Goal: Task Accomplishment & Management: Use online tool/utility

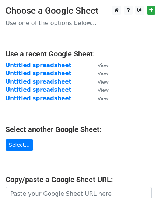
scroll to position [127, 0]
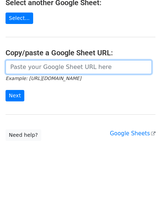
drag, startPoint x: 0, startPoint y: 0, endPoint x: 54, endPoint y: 66, distance: 85.8
click at [54, 66] on input "url" at bounding box center [79, 67] width 147 height 14
click at [8, 69] on input "url" at bounding box center [79, 67] width 147 height 14
paste input "[URL][DOMAIN_NAME]"
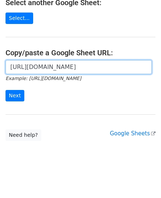
scroll to position [0, 158]
type input "[URL][DOMAIN_NAME]"
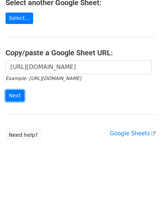
click at [14, 96] on input "Next" at bounding box center [15, 95] width 19 height 11
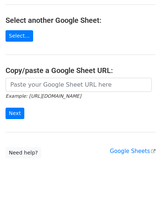
scroll to position [111, 0]
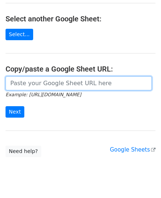
click at [51, 81] on input "url" at bounding box center [79, 83] width 147 height 14
paste input "https://docs.google.com/spreadsheets/d/1eIBQqd7dPzDy5jA9hlrzHMtp_jl-5ZMMvfKSeLy…"
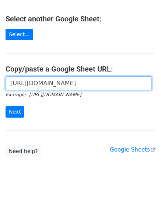
scroll to position [0, 158]
type input "https://docs.google.com/spreadsheets/d/1eIBQqd7dPzDy5jA9hlrzHMtp_jl-5ZMMvfKSeLy…"
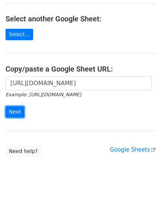
click at [15, 107] on input "Next" at bounding box center [15, 111] width 19 height 11
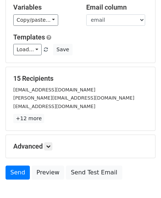
scroll to position [87, 0]
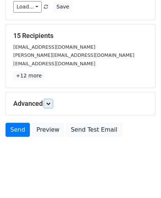
click at [47, 102] on icon at bounding box center [48, 103] width 4 height 4
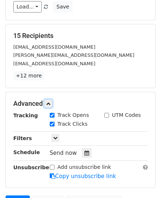
scroll to position [159, 0]
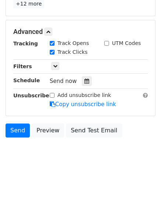
click at [85, 82] on icon at bounding box center [87, 81] width 5 height 5
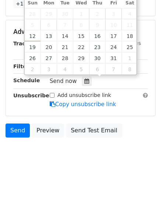
type input "2025-10-13 12:00"
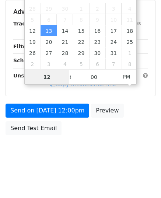
scroll to position [147, 0]
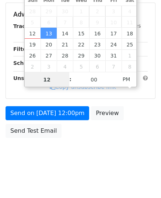
type input "9"
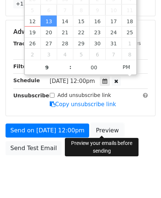
type input "2025-10-13 21:00"
click at [101, 131] on link "Preview" at bounding box center [107, 131] width 32 height 14
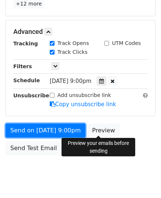
click at [28, 124] on link "Send on Oct 13 at 9:00pm" at bounding box center [46, 131] width 80 height 14
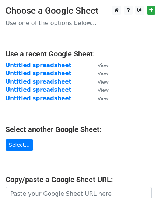
scroll to position [127, 0]
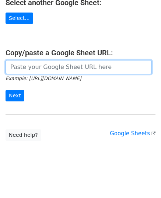
click at [56, 70] on input "url" at bounding box center [79, 67] width 147 height 14
click at [24, 61] on input "url" at bounding box center [79, 67] width 147 height 14
paste input "https://docs.google.com/spreadsheets/d/1E1hSTKw_k0RzG8vmkQFMIzie8L157LFor_mUlmV…"
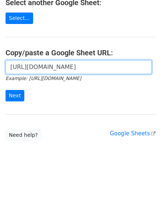
scroll to position [0, 161]
type input "https://docs.google.com/spreadsheets/d/1E1hSTKw_k0RzG8vmkQFMIzie8L157LFor_mUlmV…"
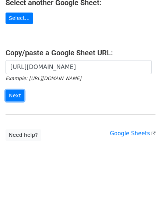
click at [18, 93] on input "Next" at bounding box center [15, 95] width 19 height 11
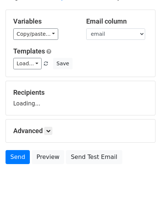
scroll to position [58, 0]
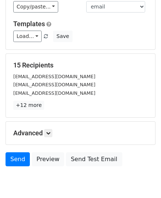
click at [48, 103] on p "+12 more" at bounding box center [80, 105] width 135 height 9
click at [48, 130] on link at bounding box center [48, 133] width 8 height 8
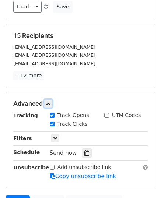
scroll to position [159, 0]
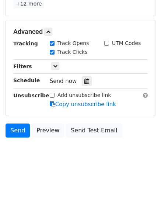
click at [85, 79] on icon at bounding box center [87, 81] width 5 height 5
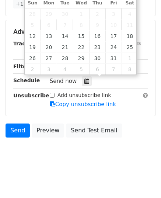
type input "2025-10-14 12:00"
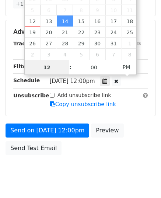
type input "9"
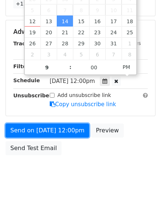
type input "2025-10-14 21:00"
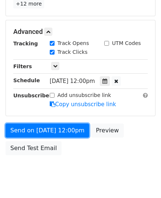
click at [43, 130] on link "Send on Oct 14 at 12:00pm" at bounding box center [48, 131] width 84 height 14
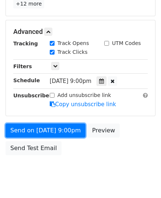
click at [43, 130] on link "Send on Oct 14 at 9:00pm" at bounding box center [46, 131] width 80 height 14
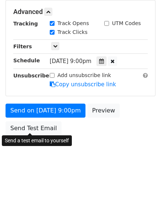
scroll to position [147, 0]
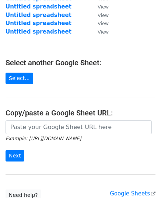
scroll to position [127, 0]
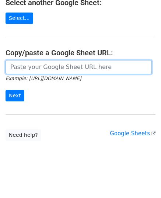
click at [48, 69] on input "url" at bounding box center [79, 67] width 147 height 14
paste input "[URL][DOMAIN_NAME]"
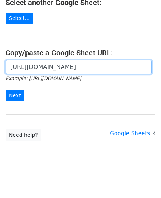
scroll to position [0, 159]
type input "[URL][DOMAIN_NAME]"
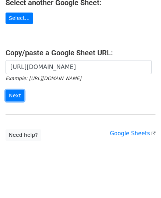
scroll to position [0, 0]
click at [18, 90] on input "Next" at bounding box center [15, 95] width 19 height 11
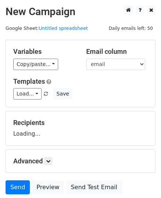
scroll to position [58, 0]
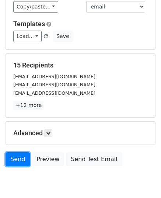
click at [13, 156] on link "Send" at bounding box center [18, 159] width 24 height 14
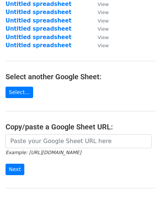
scroll to position [135, 0]
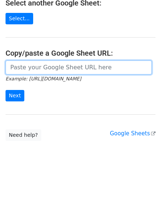
click at [48, 66] on input "url" at bounding box center [79, 68] width 147 height 14
paste input "[URL][DOMAIN_NAME]"
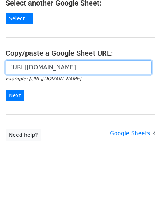
scroll to position [0, 176]
type input "[URL][DOMAIN_NAME]"
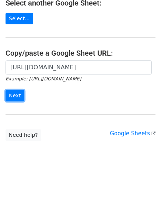
click at [8, 98] on input "Next" at bounding box center [15, 95] width 19 height 11
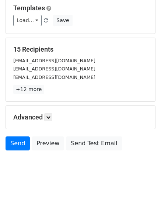
scroll to position [74, 0]
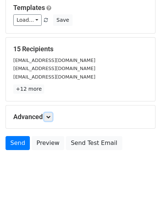
click at [51, 117] on icon at bounding box center [48, 117] width 4 height 4
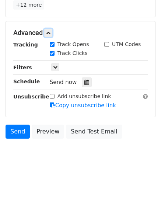
scroll to position [159, 0]
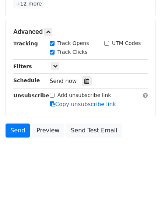
click at [85, 80] on icon at bounding box center [87, 81] width 5 height 5
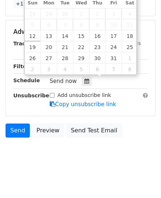
type input "[DATE] 12:00"
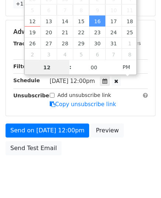
scroll to position [147, 0]
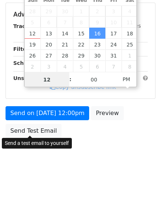
type input "9"
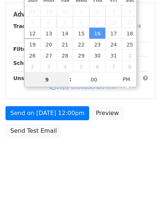
scroll to position [159, 0]
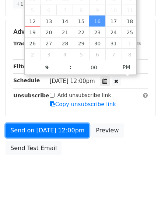
type input "[DATE] 21:00"
click at [46, 125] on link "Send on [DATE] 12:00pm" at bounding box center [48, 131] width 84 height 14
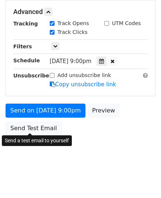
scroll to position [147, 0]
